Goal: Task Accomplishment & Management: Complete application form

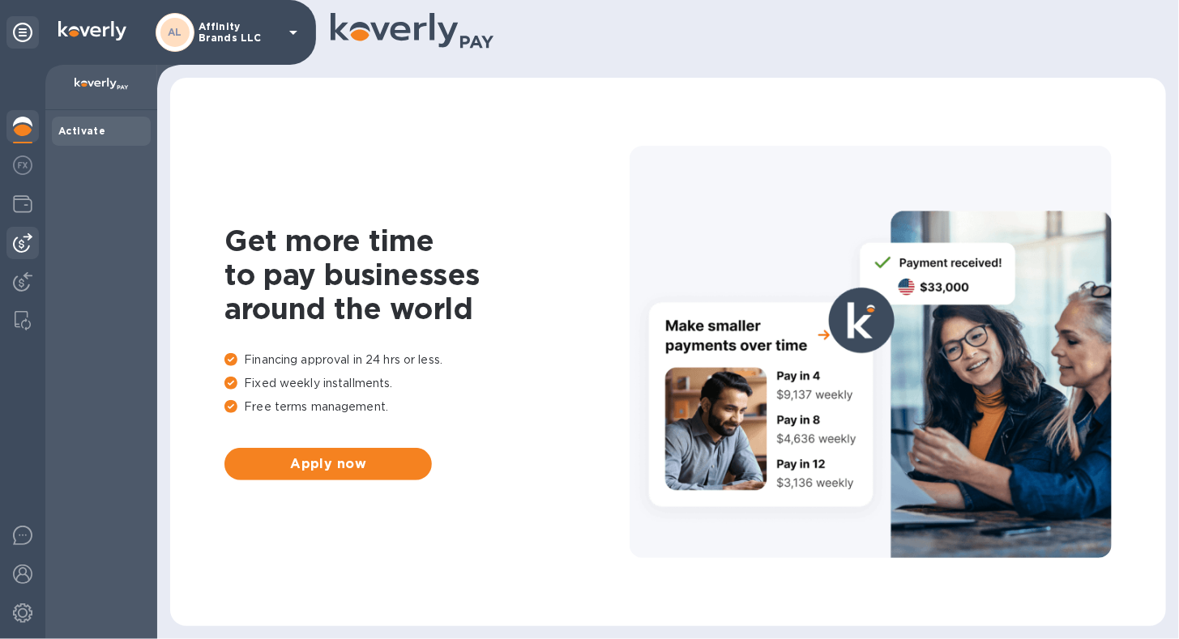
click at [28, 245] on img at bounding box center [22, 242] width 19 height 19
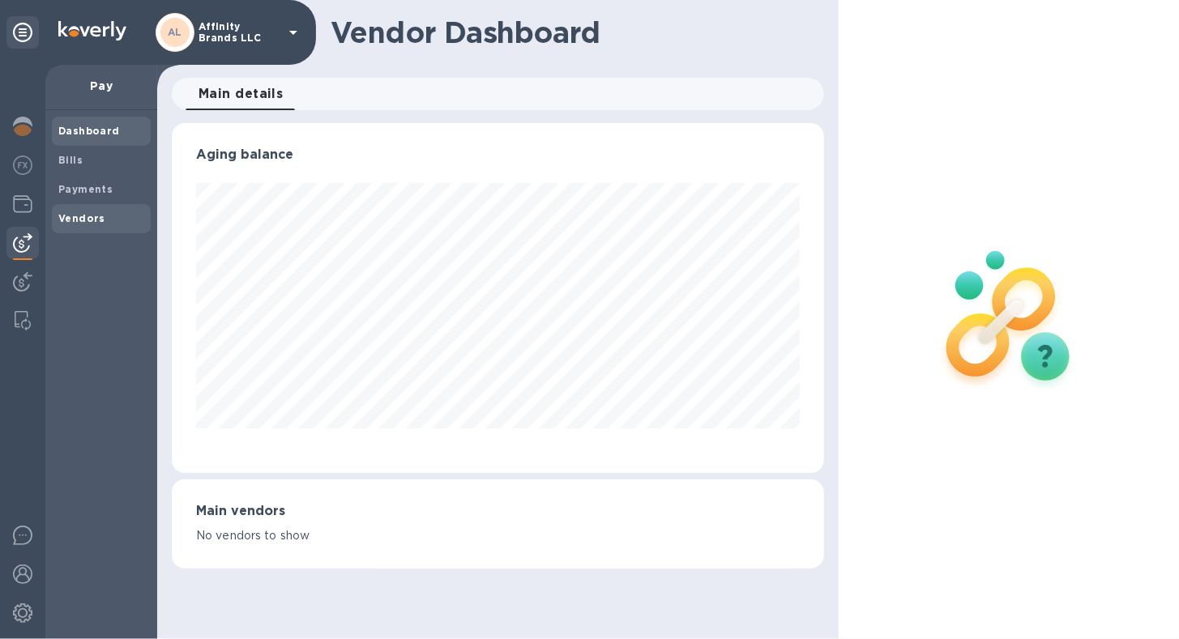
scroll to position [810044, 809747]
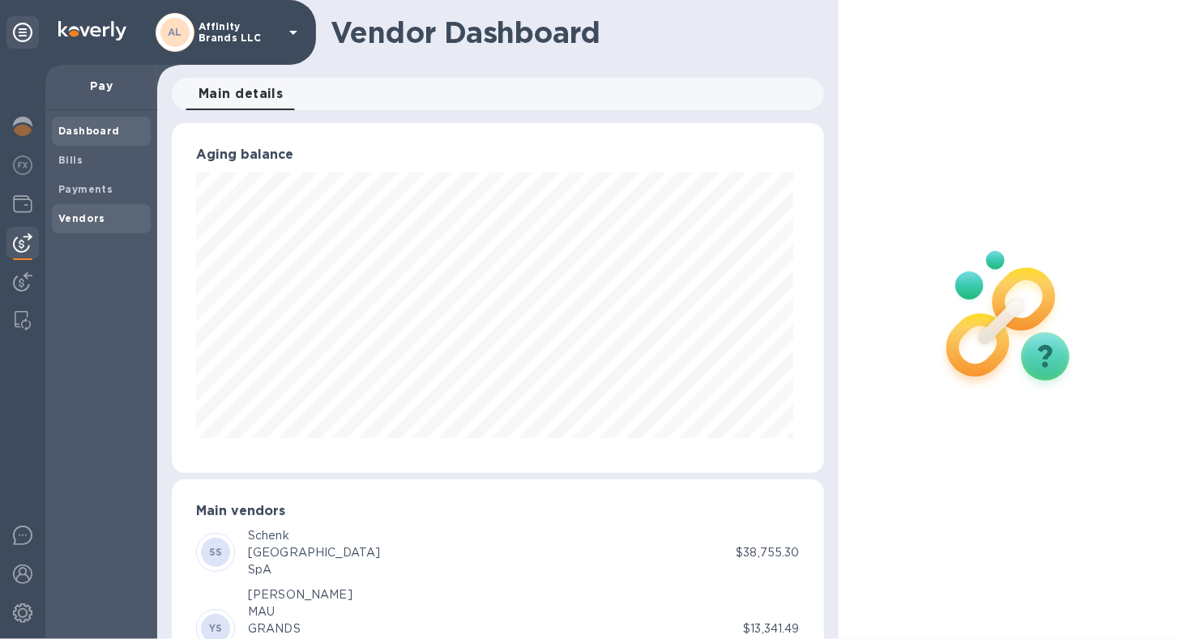
click at [96, 211] on span "Vendors" at bounding box center [81, 219] width 47 height 16
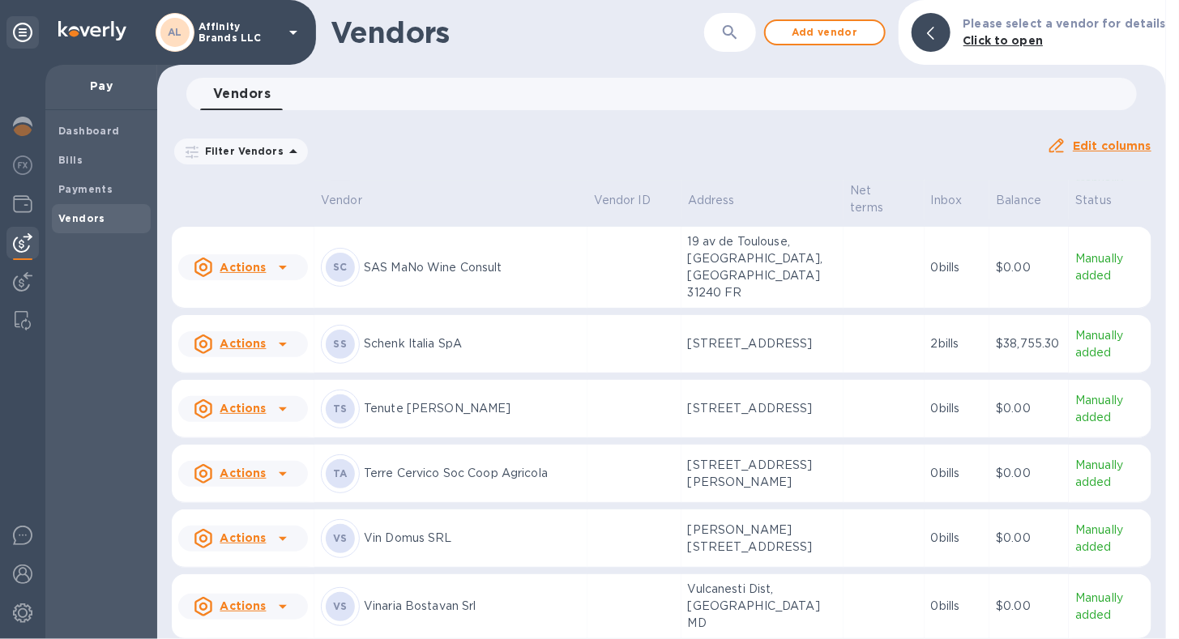
scroll to position [2551, 0]
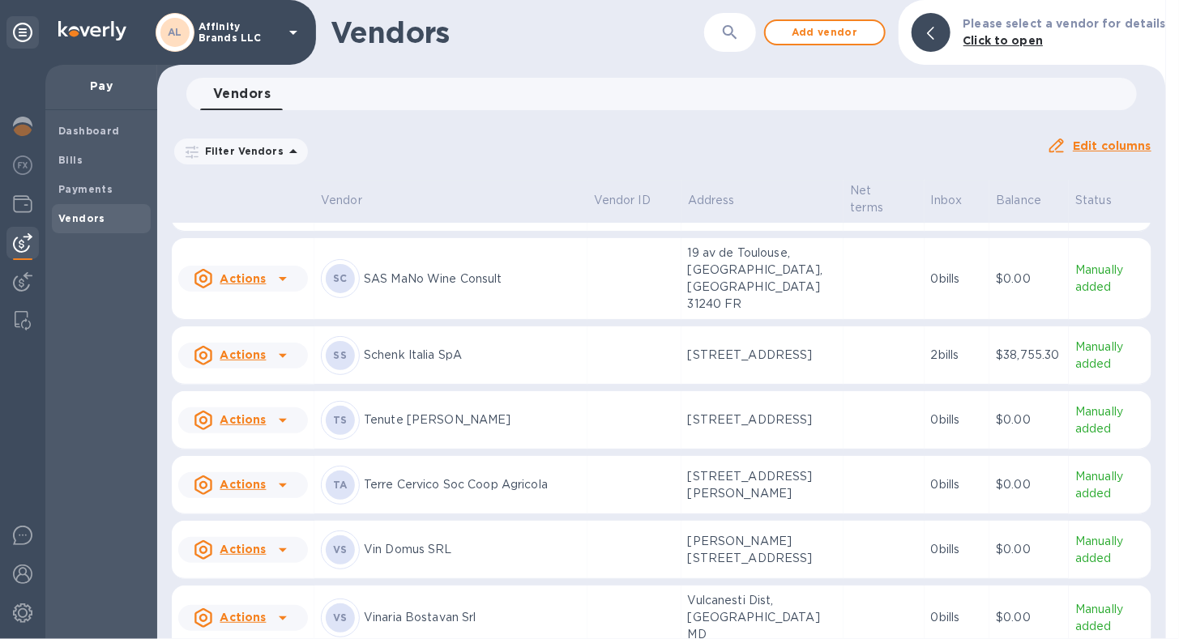
click at [455, 401] on div "[PERSON_NAME] [PERSON_NAME]" at bounding box center [451, 420] width 260 height 39
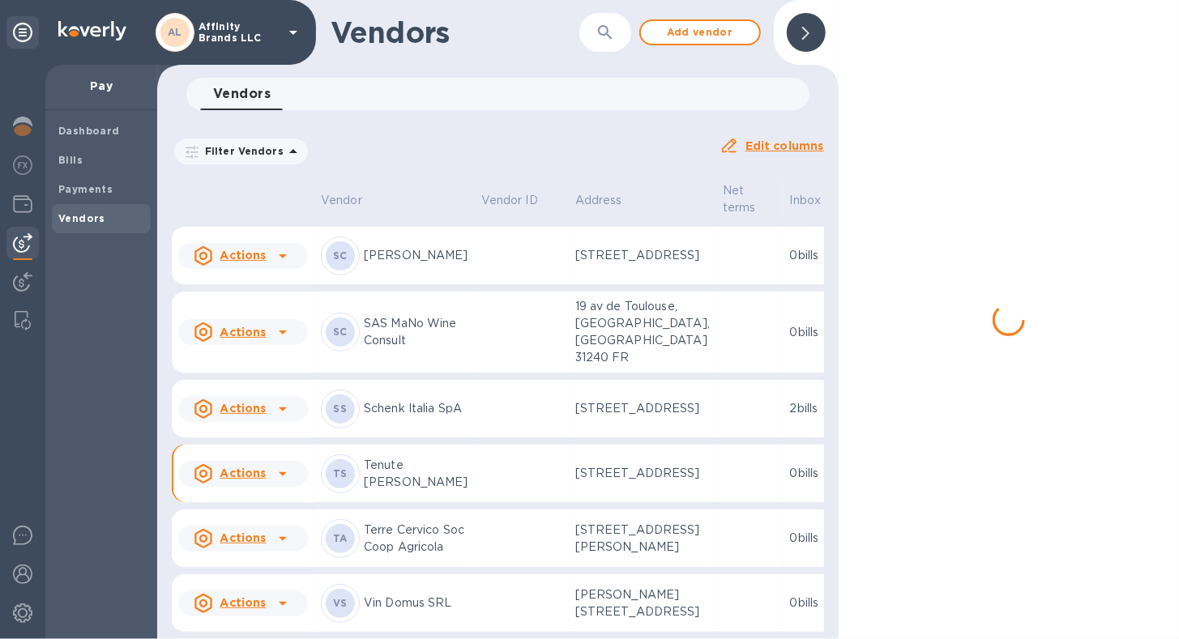
scroll to position [2874, 0]
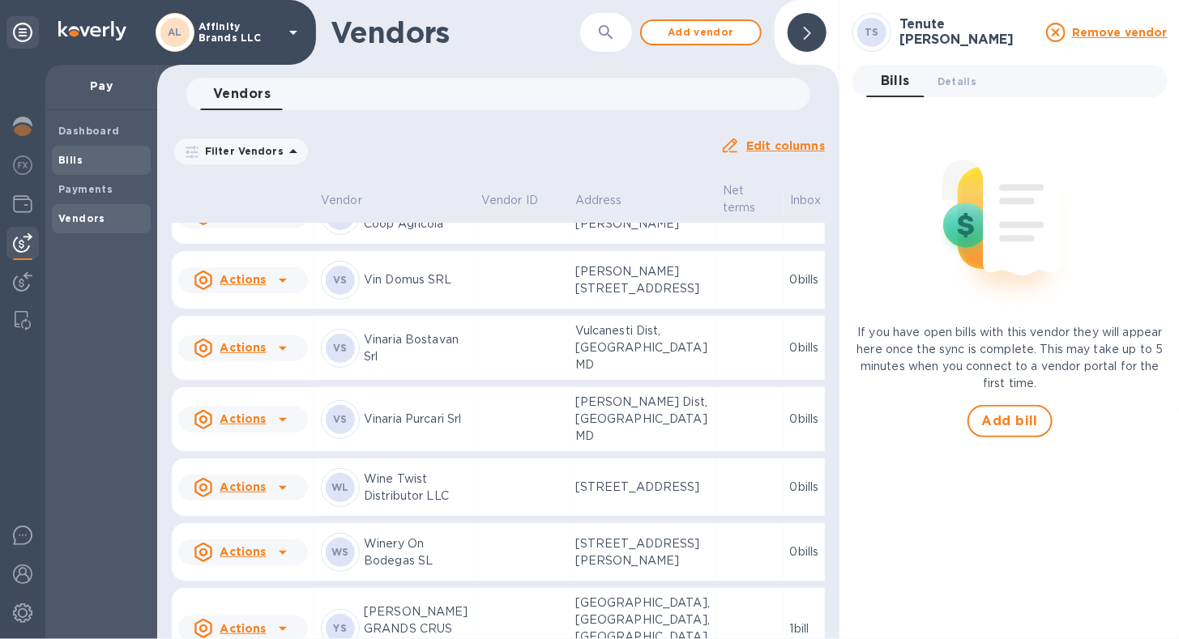
click at [75, 159] on b "Bills" at bounding box center [70, 160] width 24 height 12
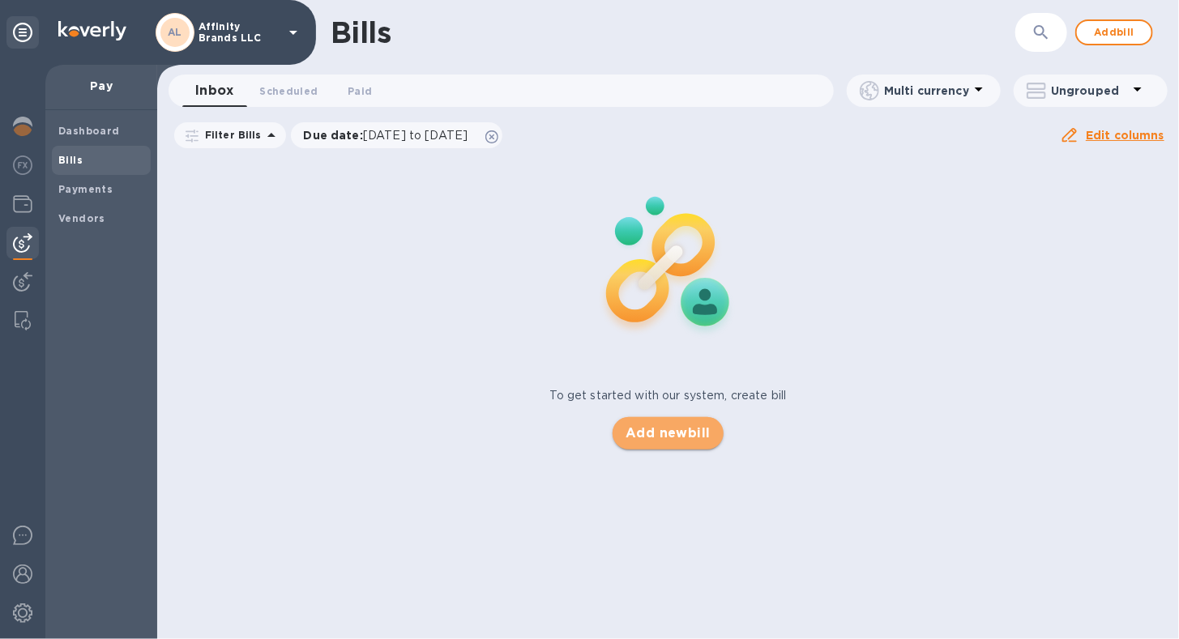
click at [641, 434] on span "Add new bill" at bounding box center [668, 433] width 85 height 19
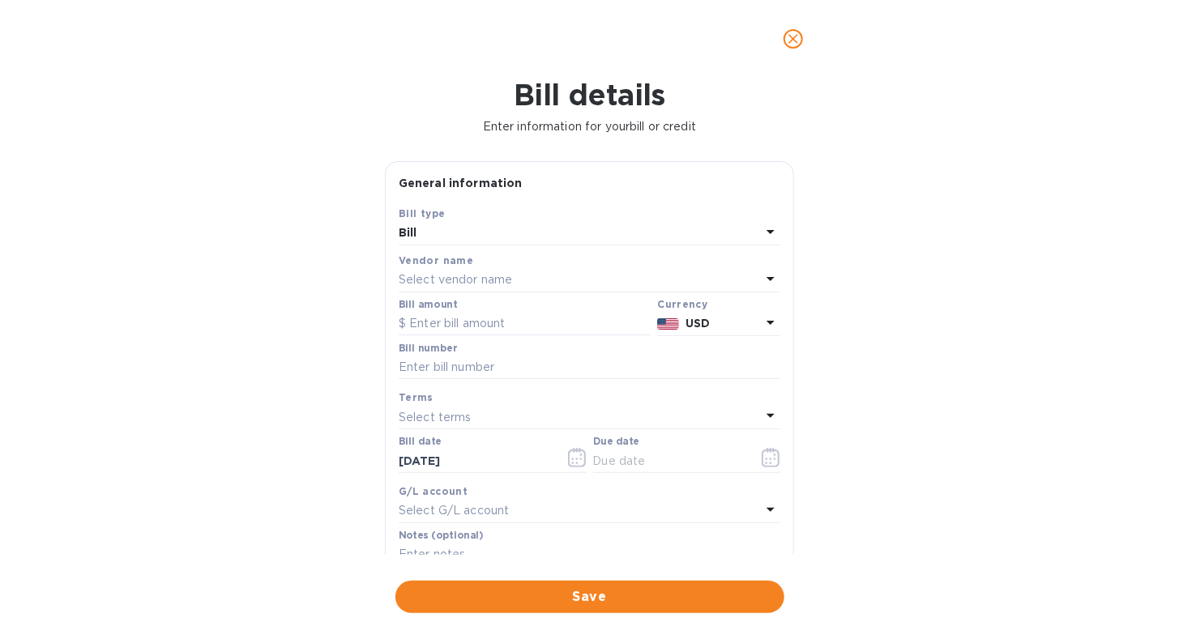
click at [763, 272] on icon at bounding box center [770, 278] width 19 height 19
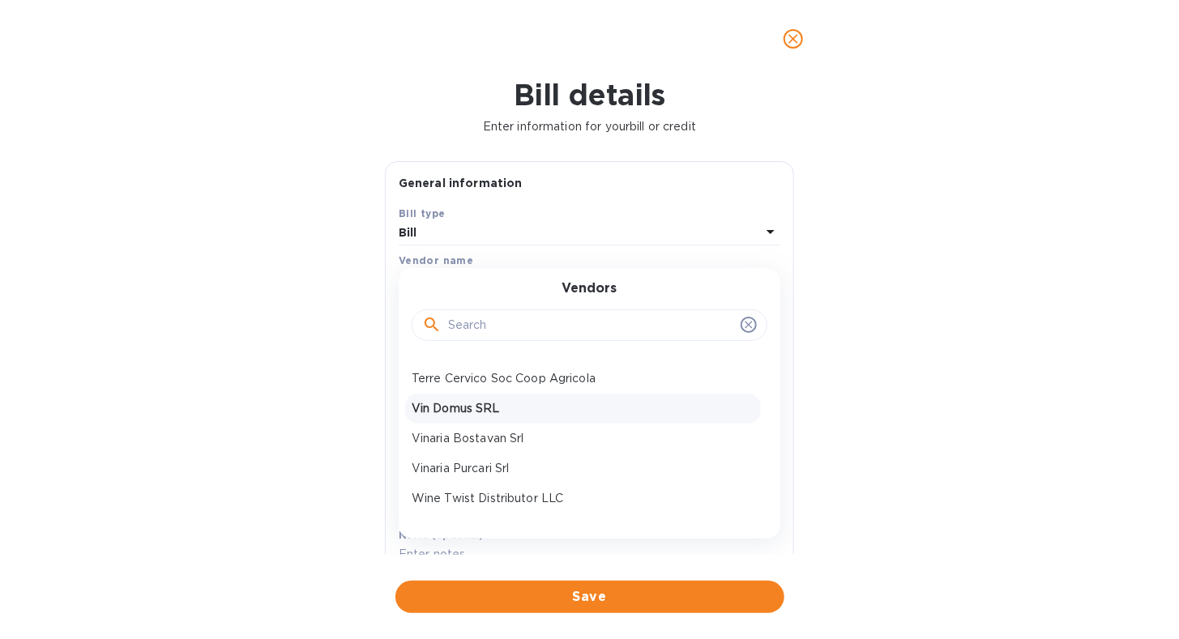
scroll to position [872, 0]
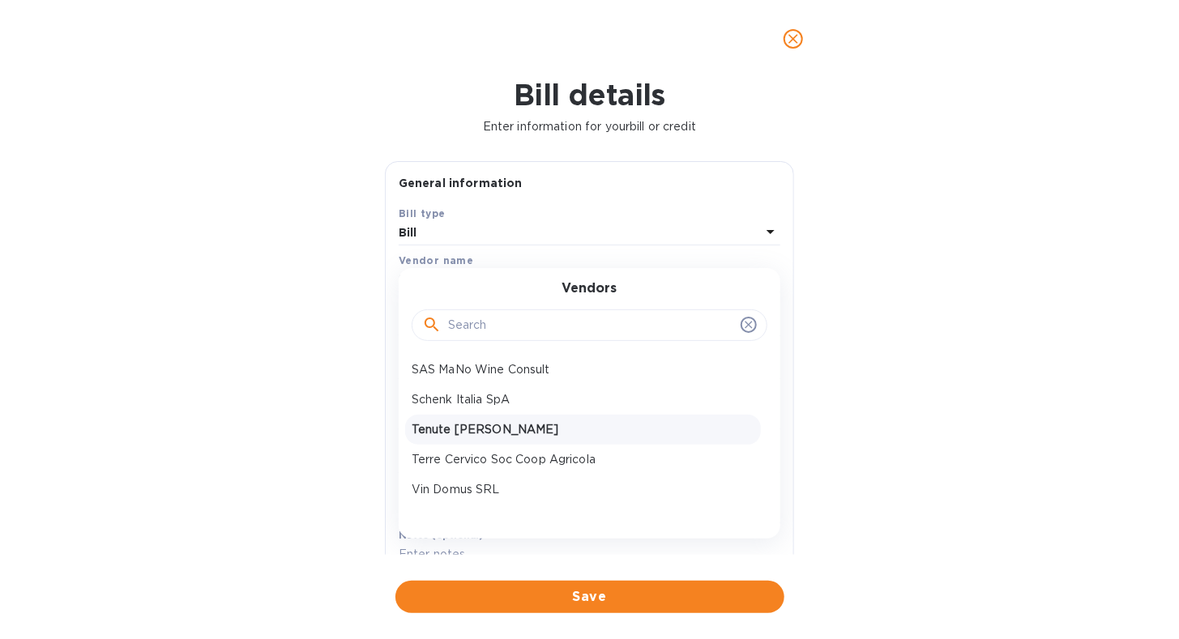
click at [501, 438] on div "Tenute [PERSON_NAME]" at bounding box center [583, 430] width 356 height 30
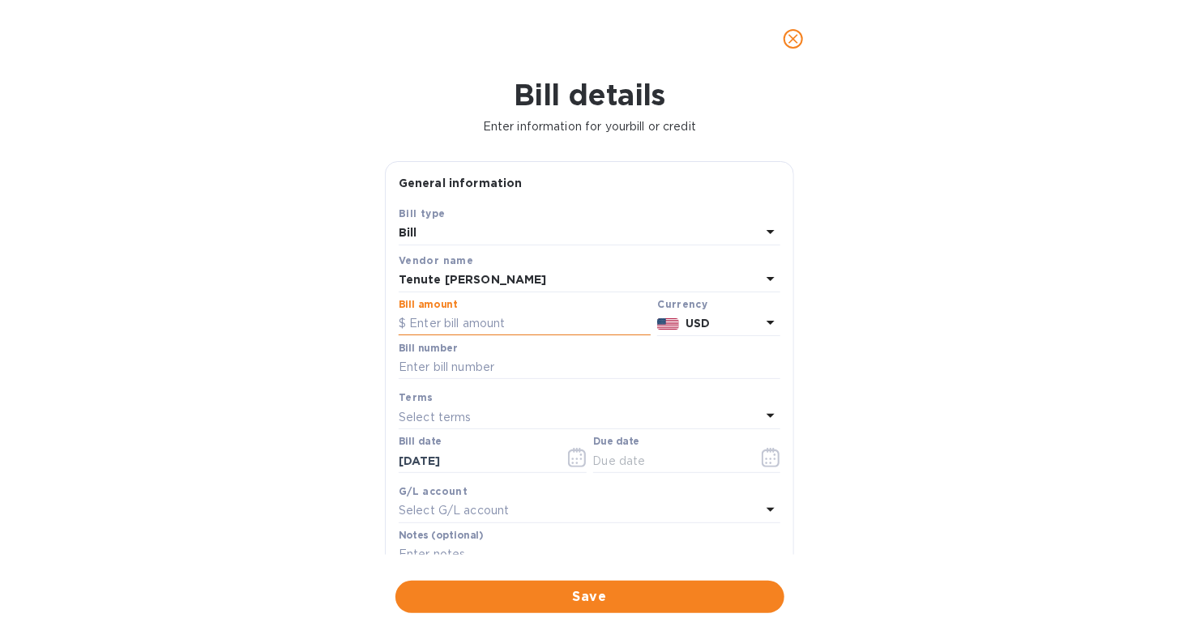
click at [510, 327] on input "text" at bounding box center [525, 324] width 252 height 24
type input "27,341.42"
click at [771, 319] on icon at bounding box center [770, 322] width 19 height 19
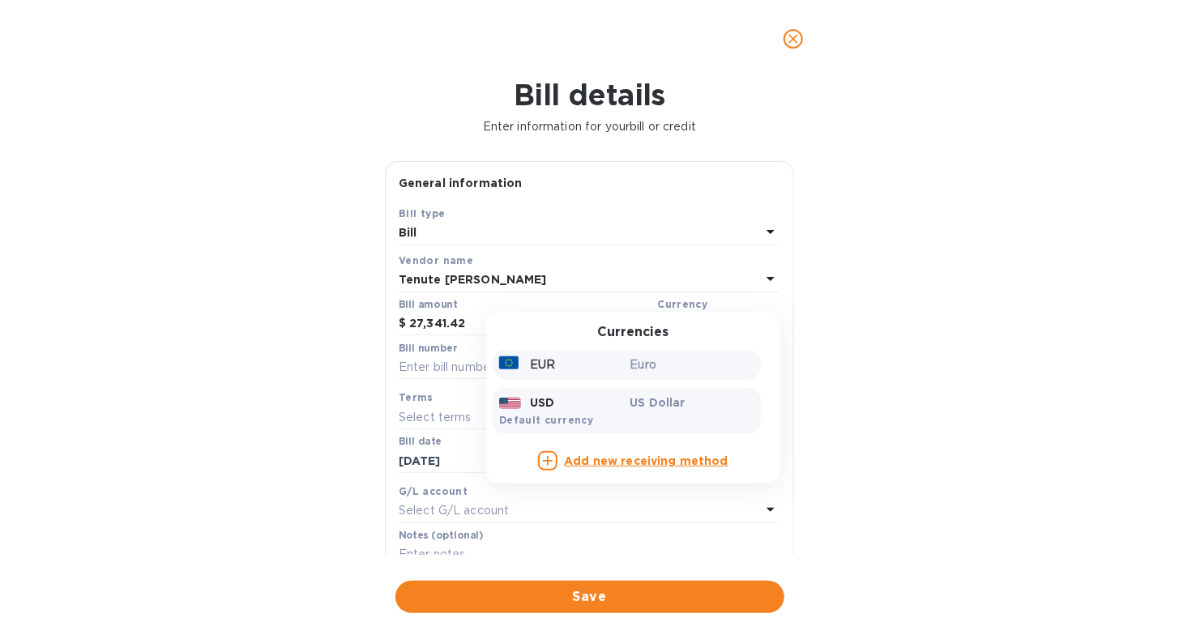
click at [673, 361] on p "Euro" at bounding box center [692, 365] width 125 height 17
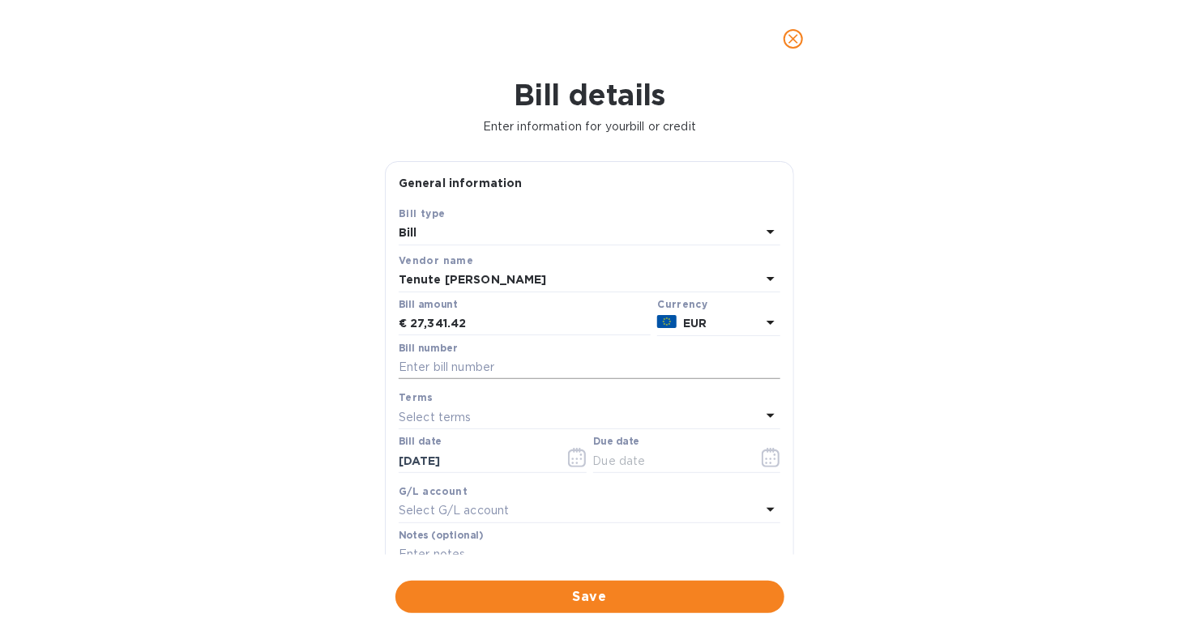
click at [582, 371] on input "text" at bounding box center [590, 368] width 382 height 24
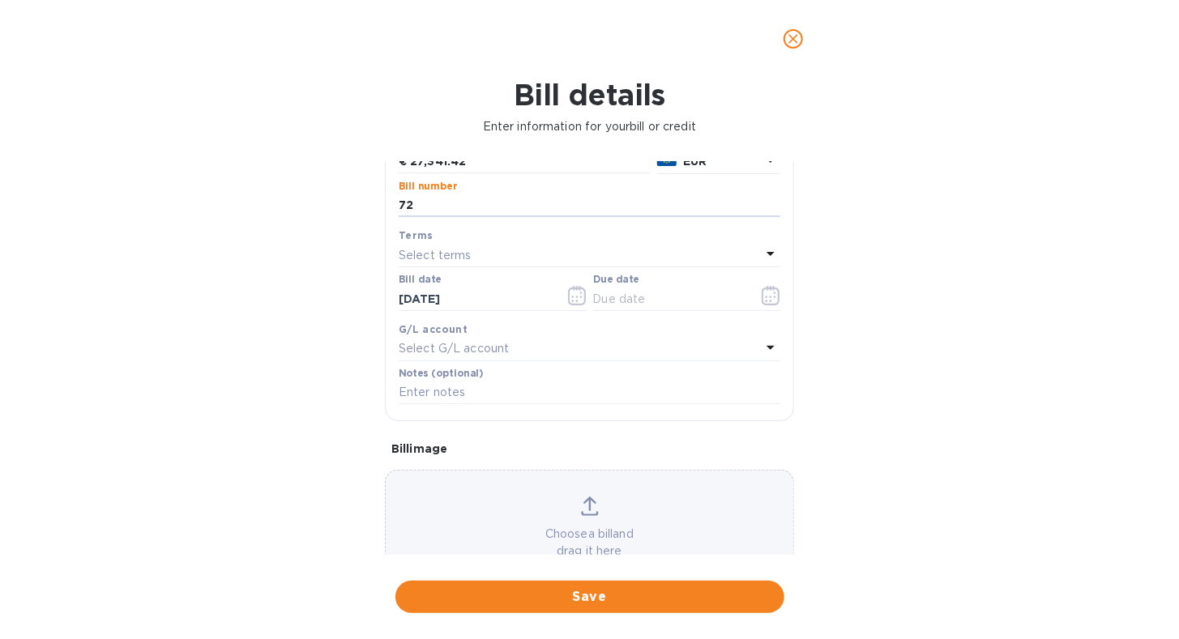
type input "72"
click at [763, 251] on icon at bounding box center [770, 253] width 19 height 19
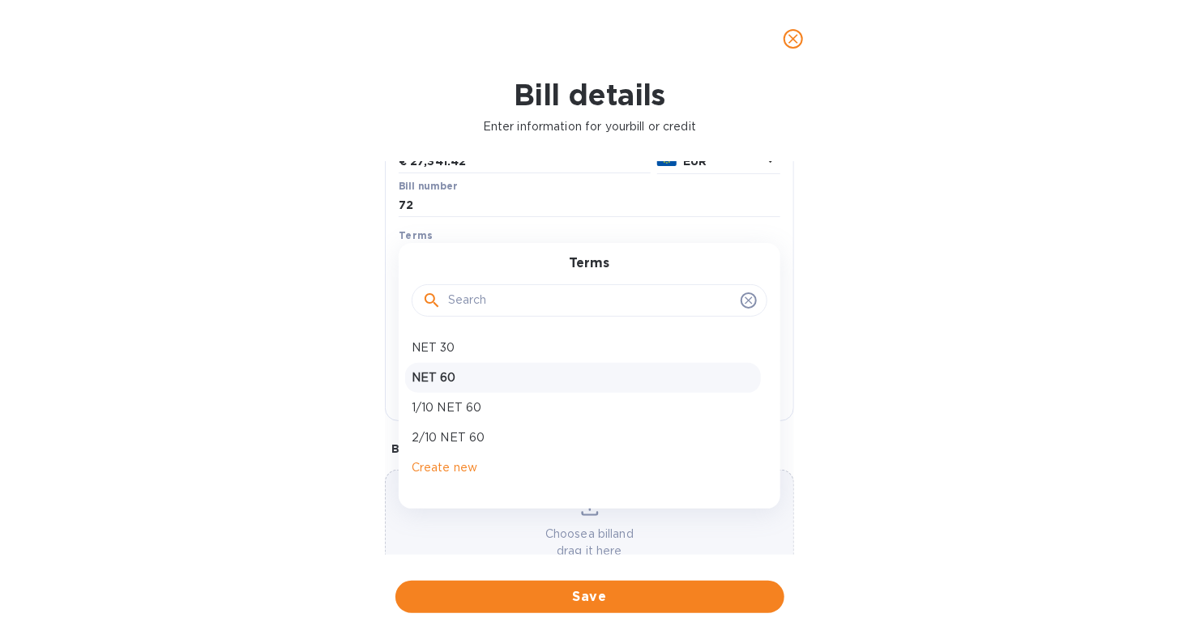
click at [723, 365] on div "NET 60" at bounding box center [583, 378] width 356 height 30
type input "[DATE]"
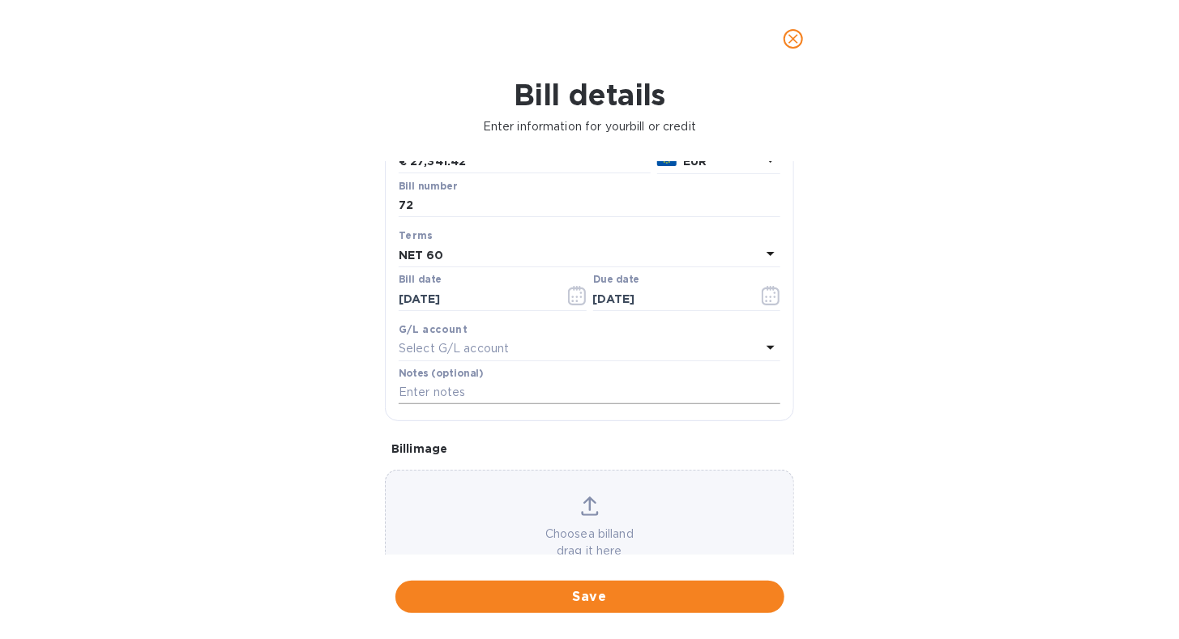
click at [559, 399] on input "text" at bounding box center [590, 393] width 382 height 24
type input "Affinity Brands - Invoice 72"
click at [637, 606] on span "Save" at bounding box center [589, 597] width 363 height 19
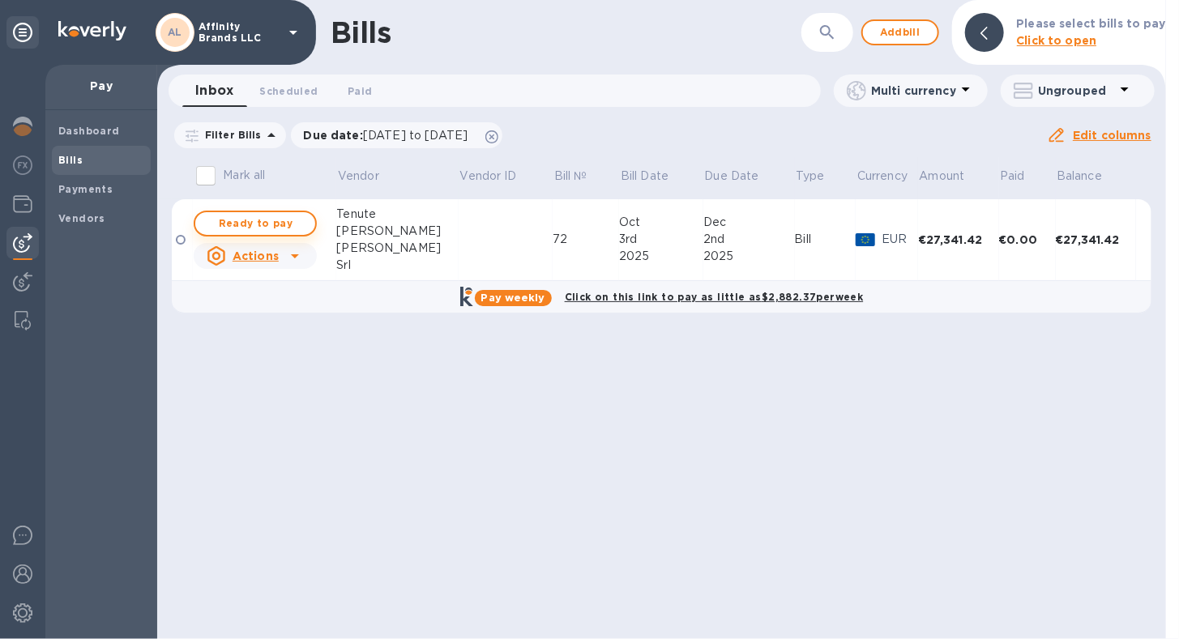
click at [234, 212] on button "Ready to pay" at bounding box center [255, 224] width 123 height 26
checkbox input "true"
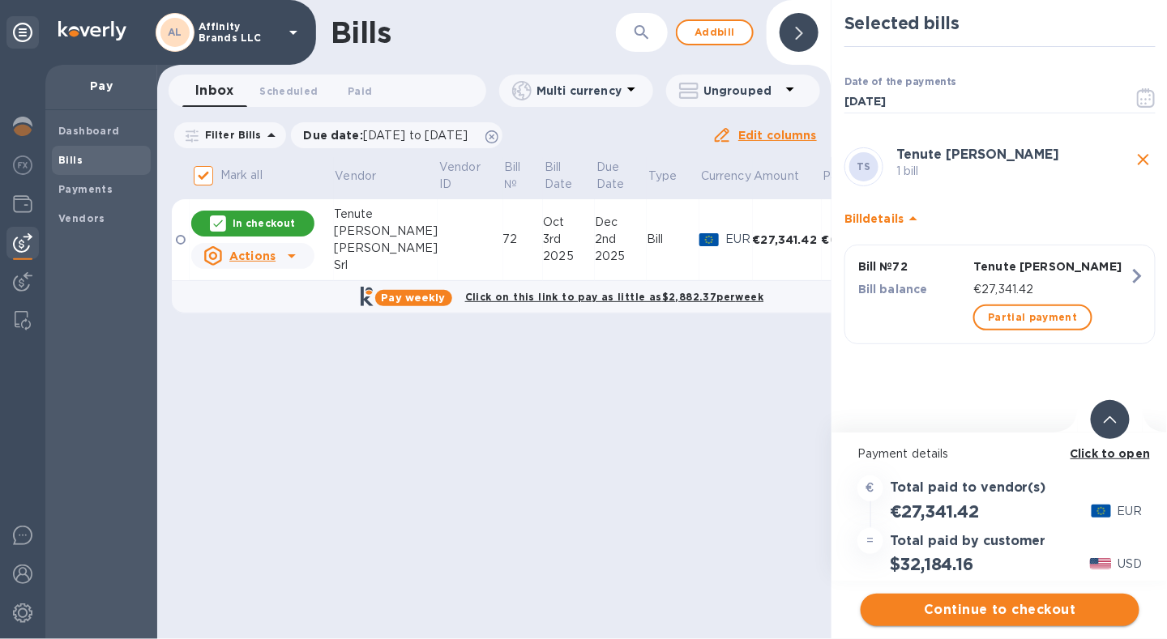
click at [912, 608] on span "Continue to checkout" at bounding box center [1000, 610] width 253 height 19
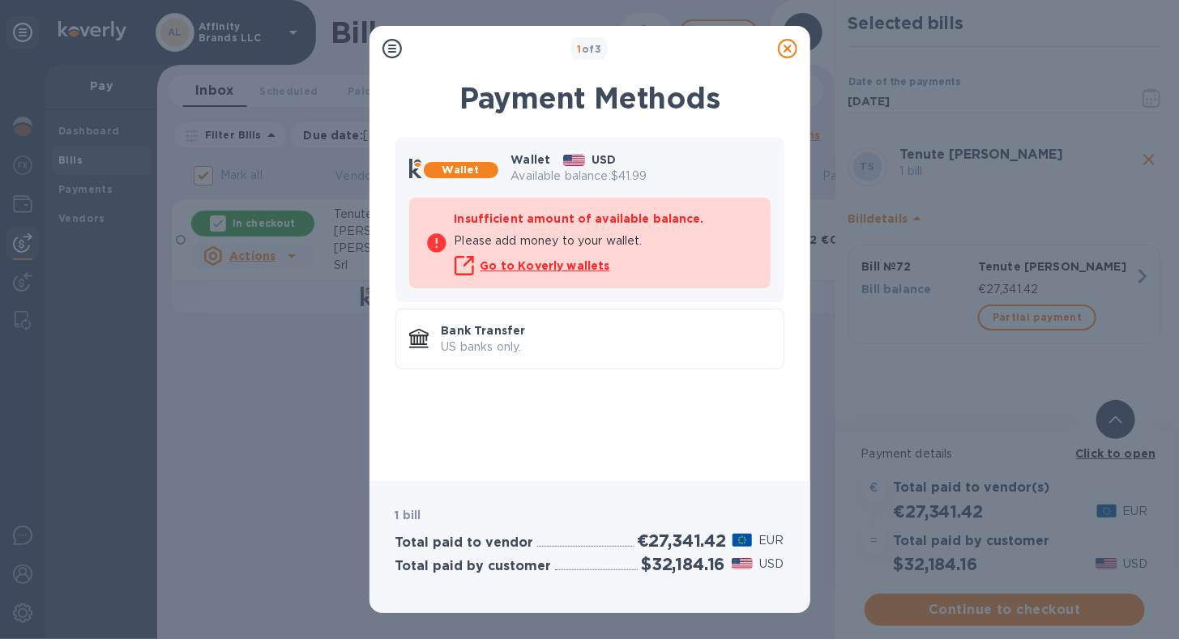
click at [622, 441] on div "Wallet Wallet USD Available balance: $41.99 Insufficient amount of available ba…" at bounding box center [590, 298] width 415 height 340
click at [592, 346] on p "US banks only." at bounding box center [606, 347] width 329 height 17
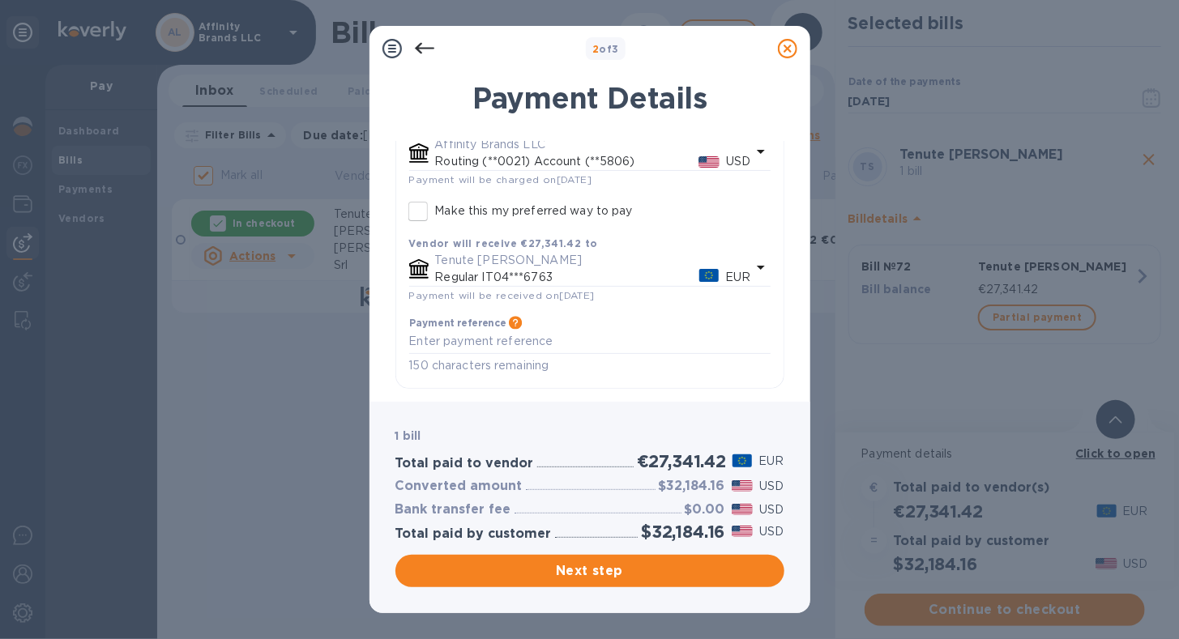
scroll to position [0, 0]
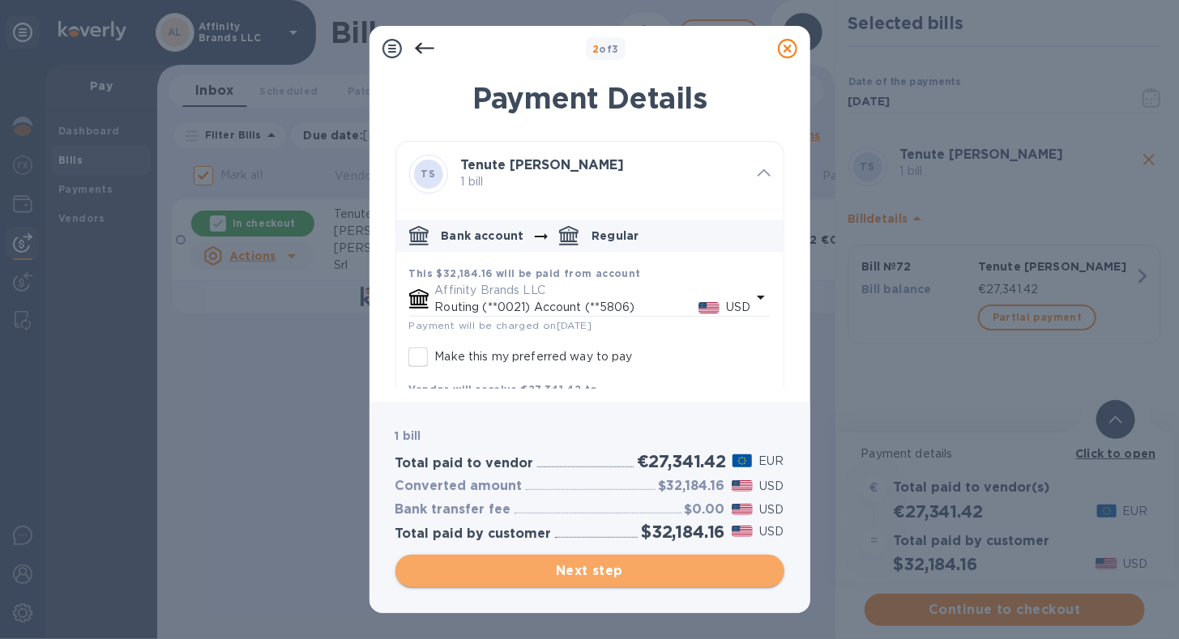
click at [511, 562] on span "Next step" at bounding box center [589, 571] width 363 height 19
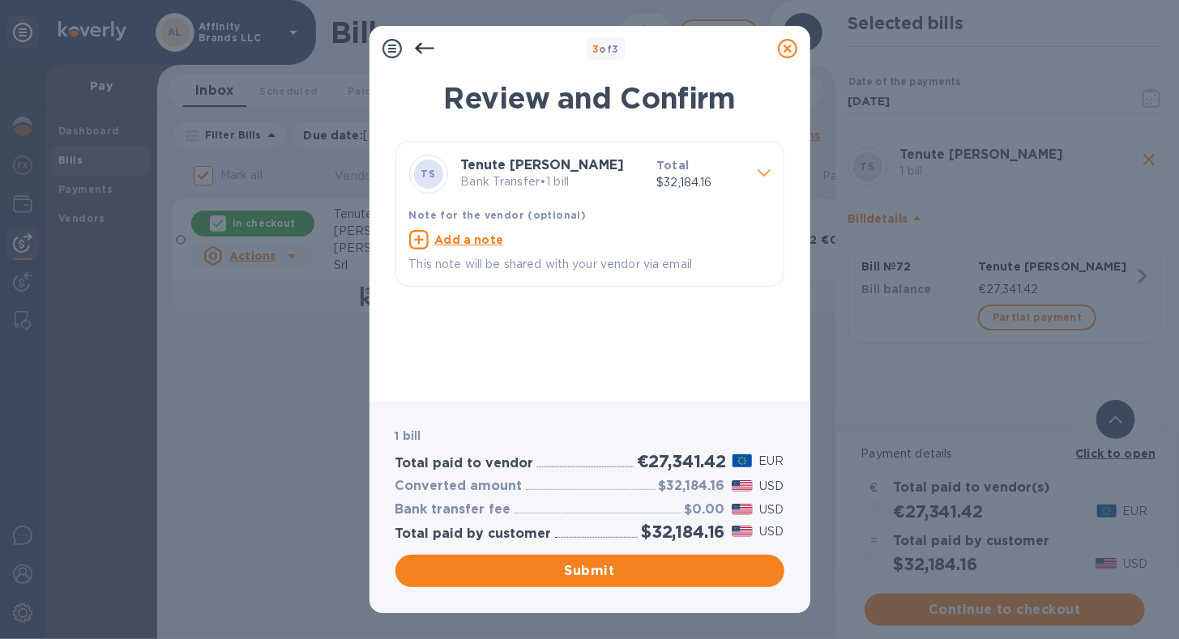
click at [560, 179] on p "Bank Transfer • 1 bill" at bounding box center [552, 181] width 183 height 17
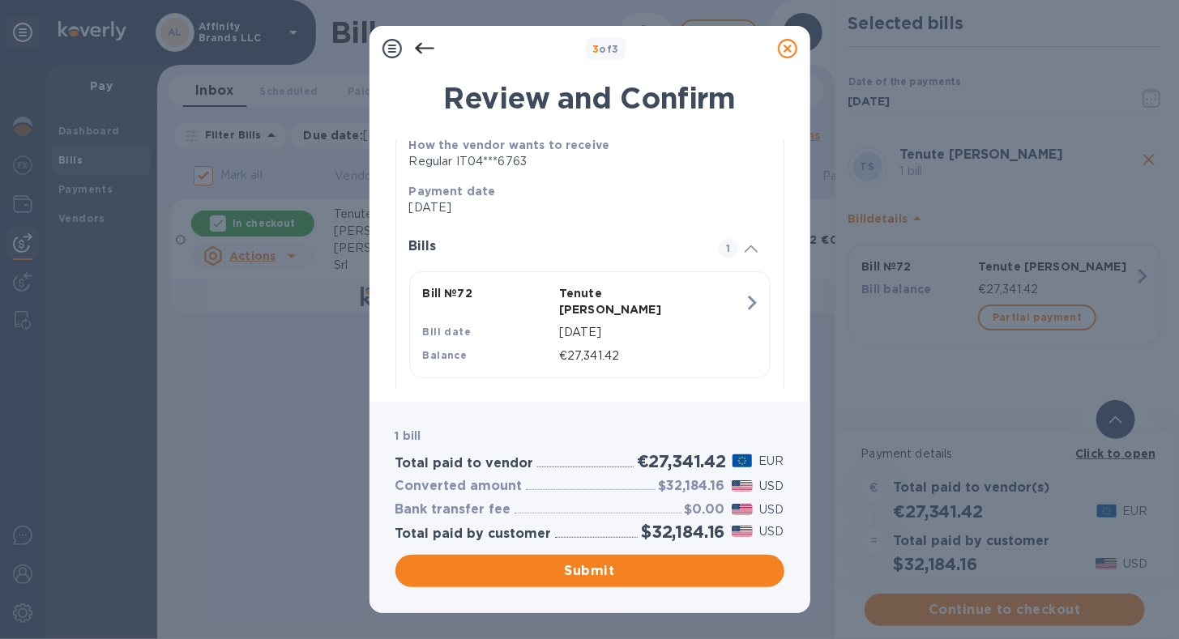
scroll to position [222, 0]
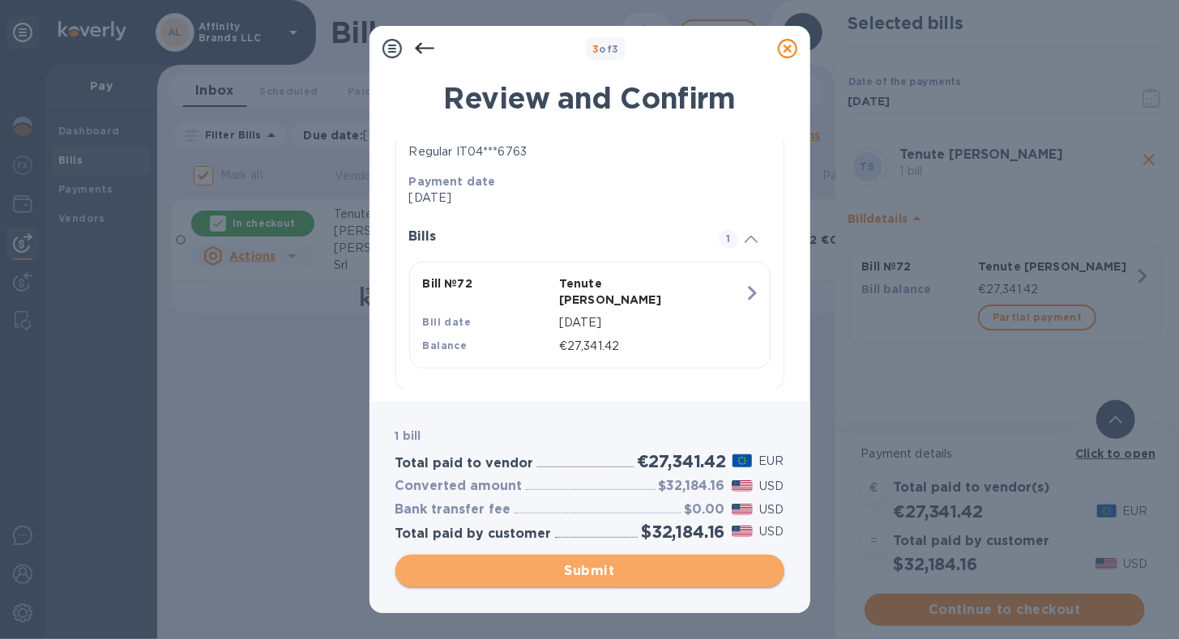
click at [558, 569] on span "Submit" at bounding box center [589, 571] width 363 height 19
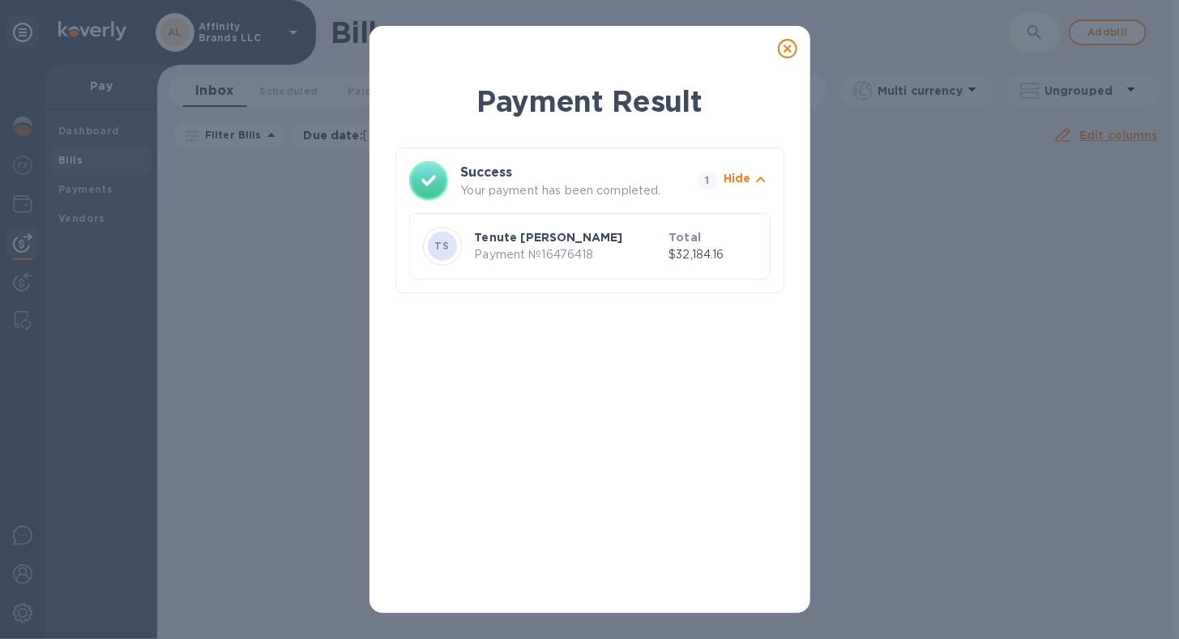
click at [789, 46] on icon at bounding box center [787, 48] width 19 height 19
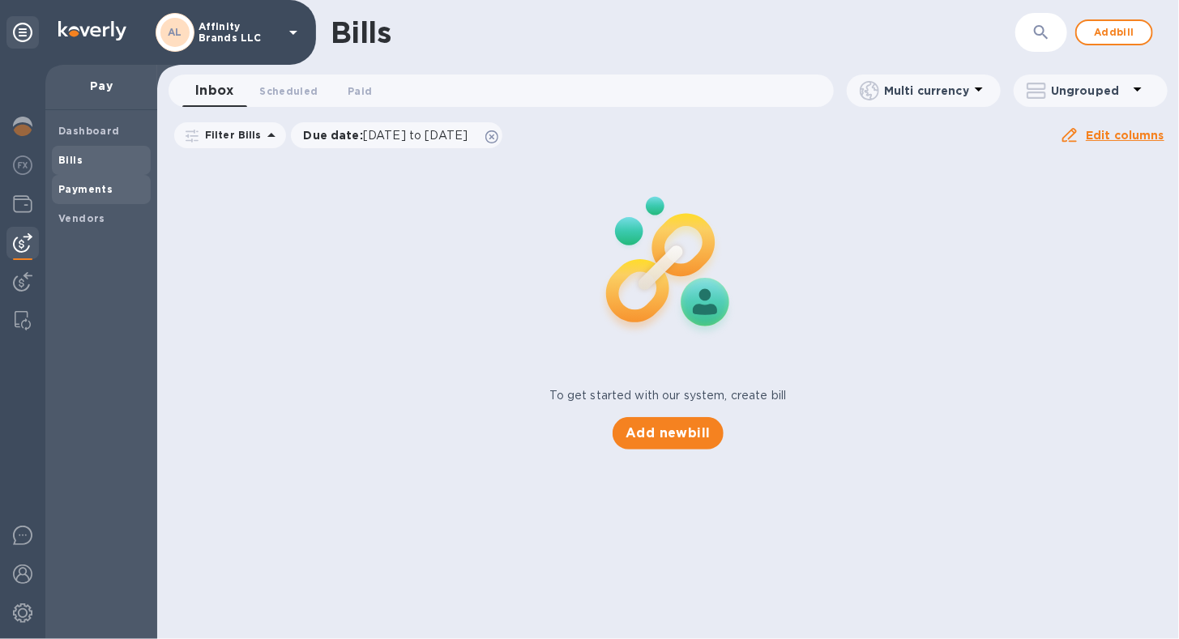
click at [78, 190] on b "Payments" at bounding box center [85, 189] width 54 height 12
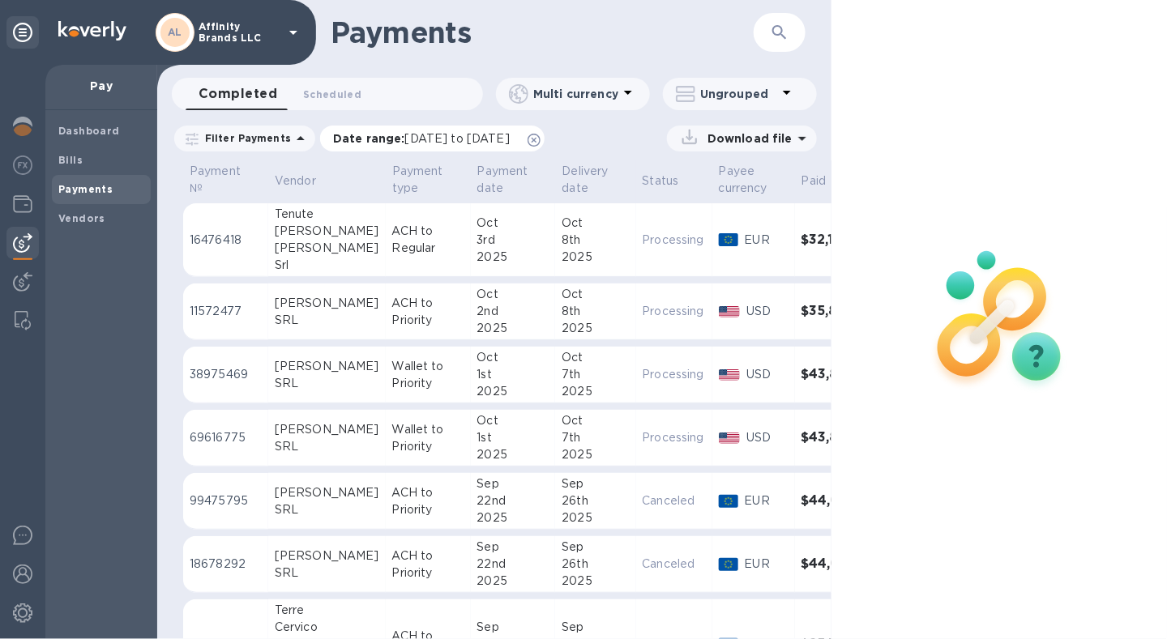
click at [464, 137] on span "[DATE] to [DATE]" at bounding box center [457, 138] width 105 height 13
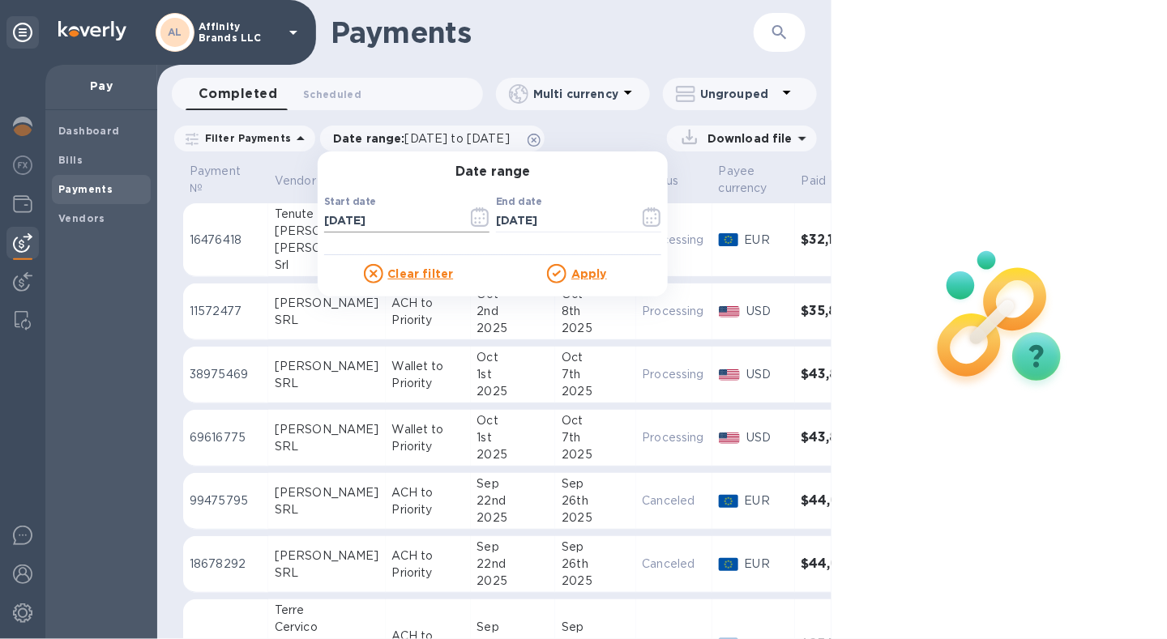
click at [471, 226] on icon "button" at bounding box center [480, 216] width 18 height 19
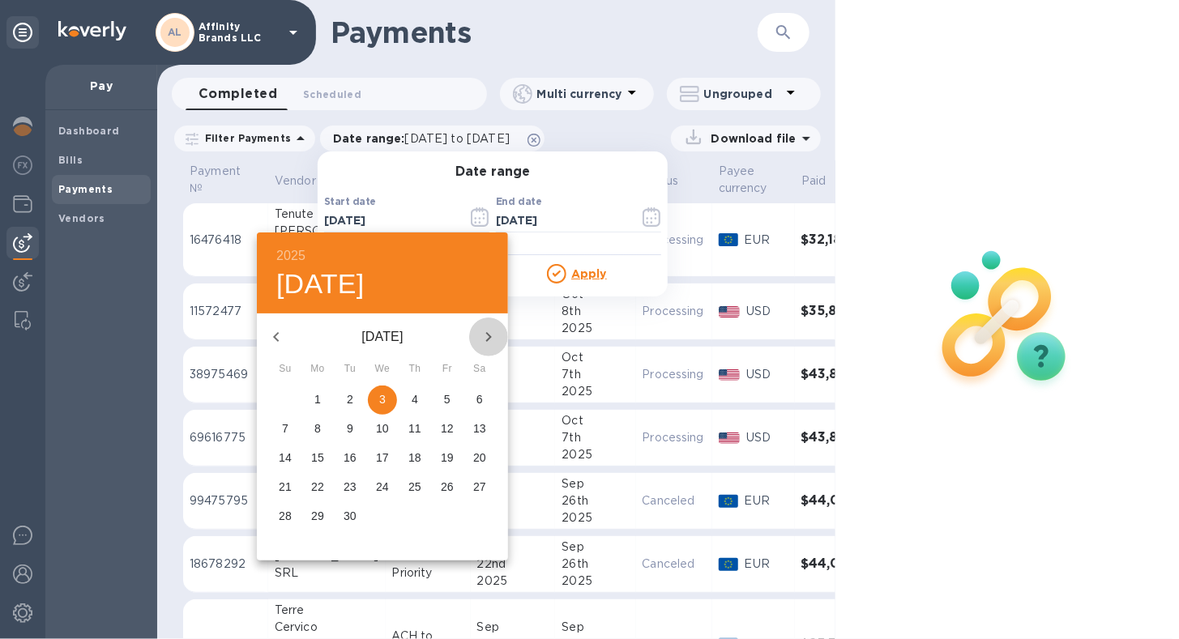
click at [490, 333] on icon "button" at bounding box center [488, 336] width 19 height 19
click at [440, 400] on span "3" at bounding box center [447, 399] width 29 height 16
type input "[DATE]"
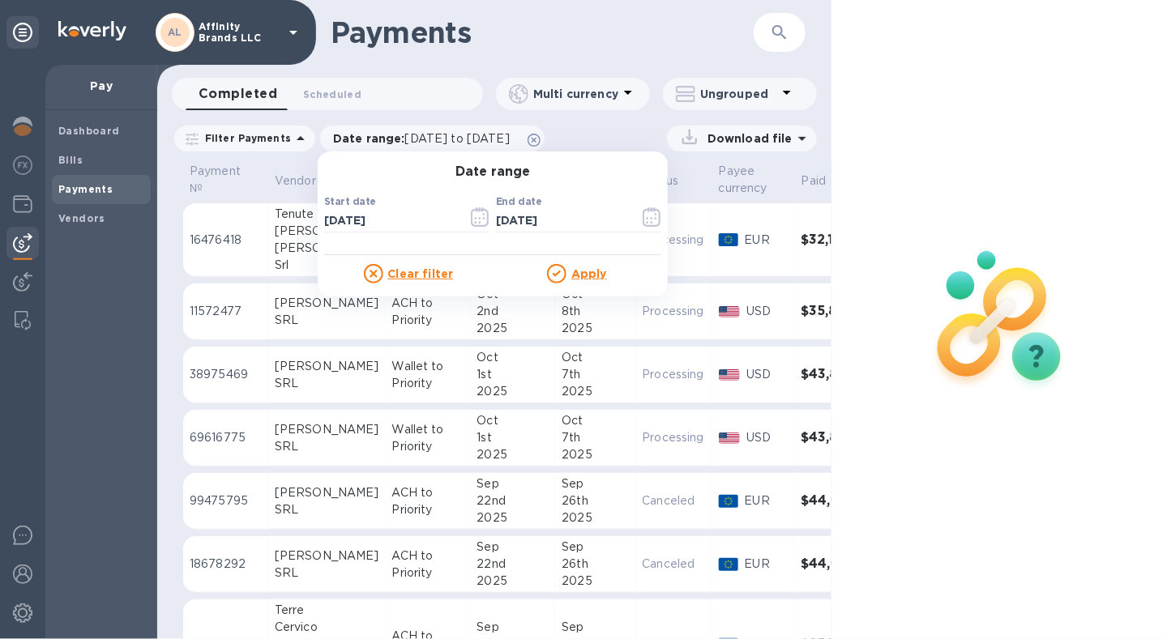
click at [584, 270] on u "Apply" at bounding box center [589, 273] width 36 height 13
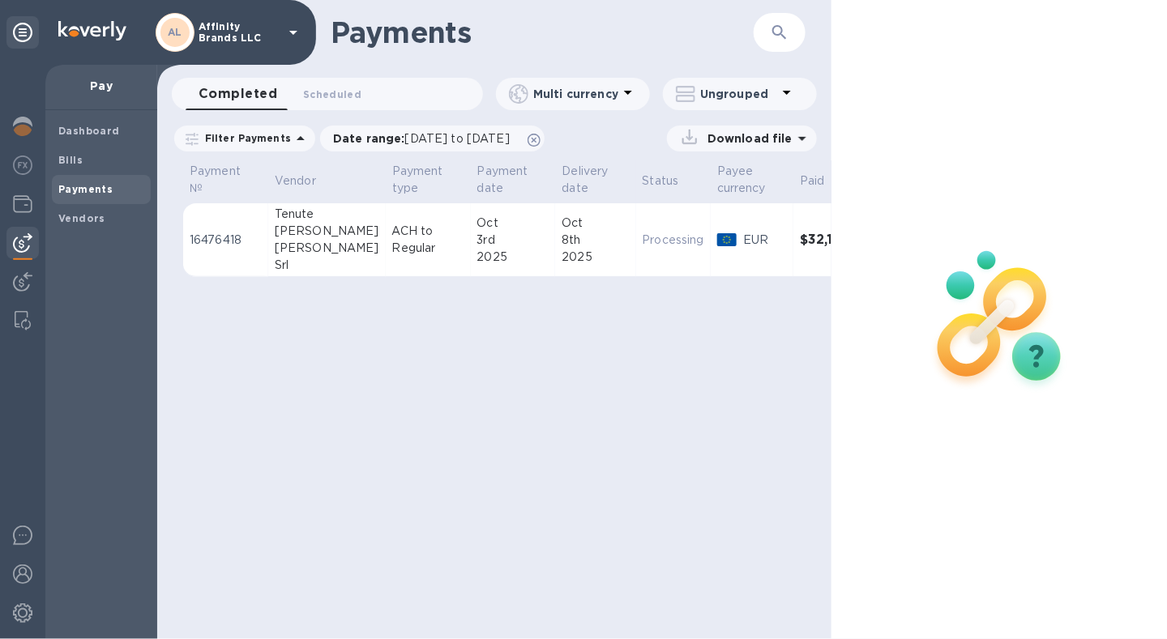
click at [750, 133] on p "Download file" at bounding box center [747, 138] width 92 height 16
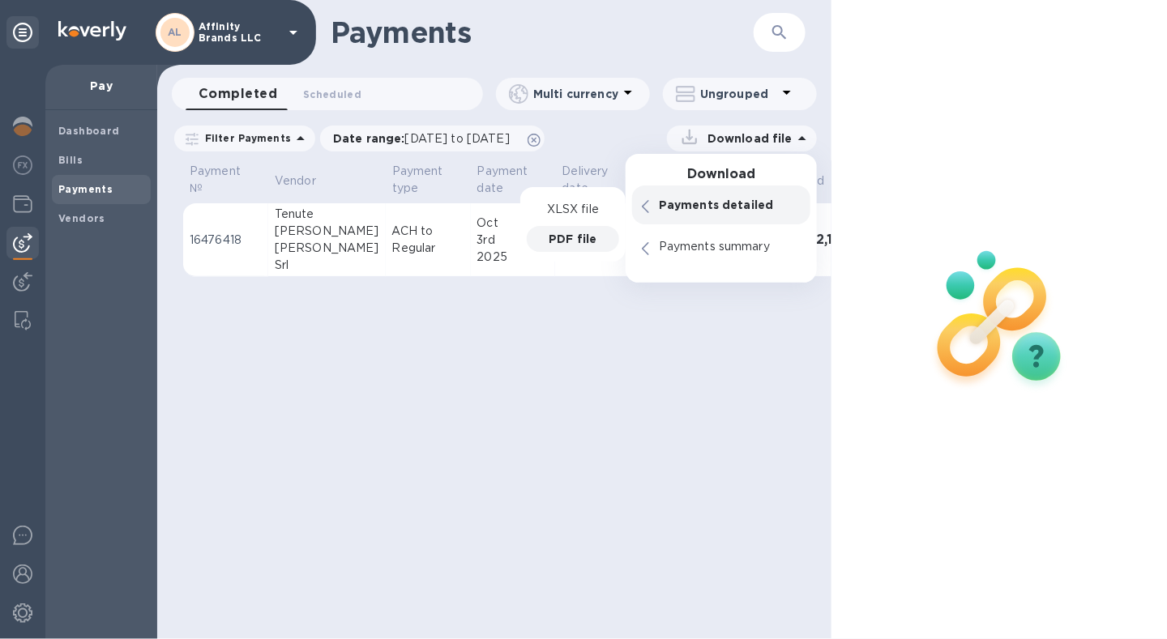
click at [597, 230] on div "PDF file" at bounding box center [573, 239] width 92 height 26
click at [578, 239] on p "PDF file" at bounding box center [573, 239] width 48 height 16
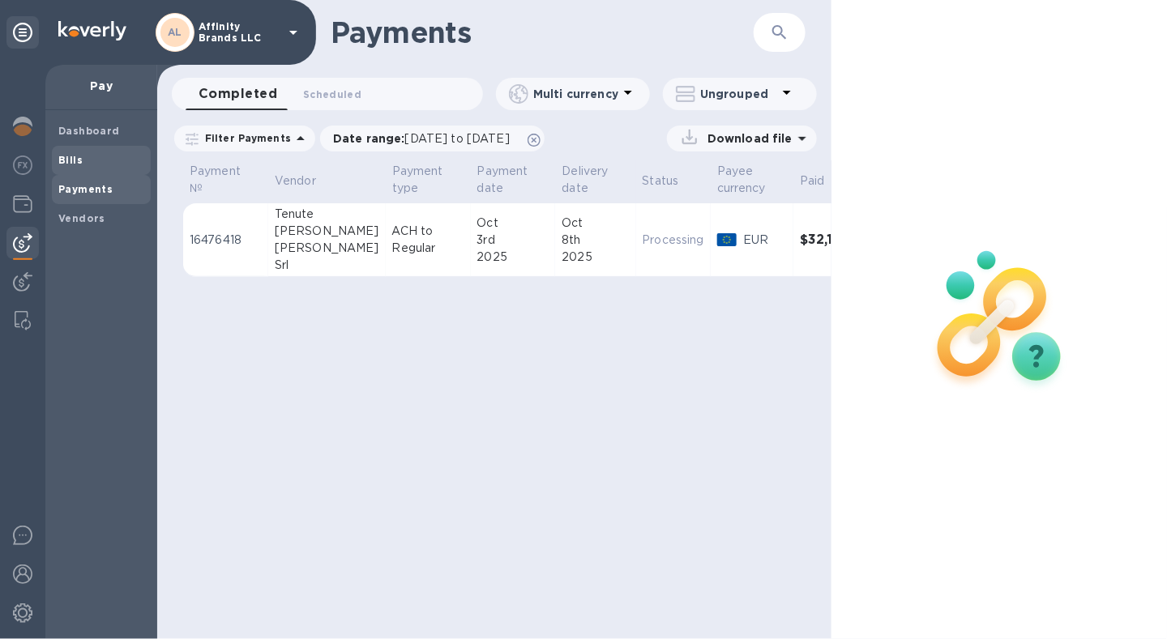
click at [71, 167] on span "Bills" at bounding box center [70, 160] width 24 height 16
